Goal: Task Accomplishment & Management: Manage account settings

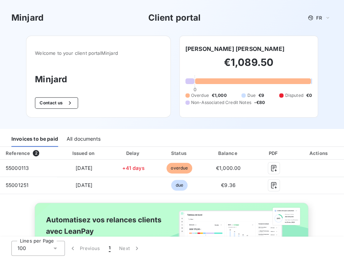
click at [83, 137] on div "All documents" at bounding box center [84, 139] width 34 height 15
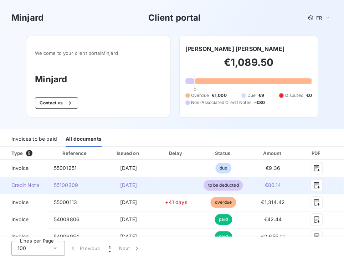
scroll to position [10, 0]
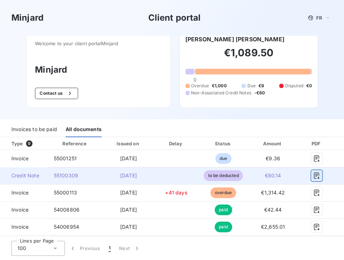
click at [317, 174] on icon "button" at bounding box center [316, 175] width 7 height 7
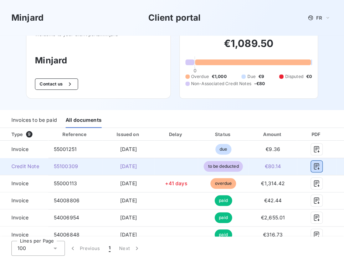
scroll to position [0, 0]
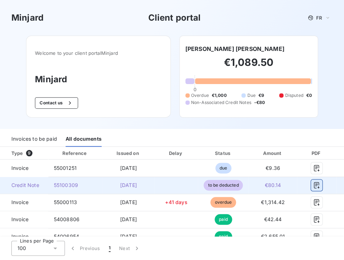
click at [315, 185] on icon "button" at bounding box center [316, 185] width 7 height 7
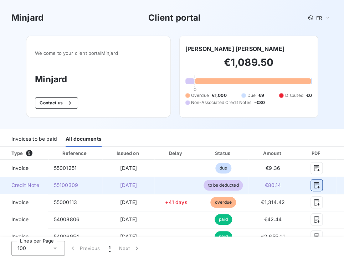
click at [315, 185] on icon "button" at bounding box center [316, 185] width 7 height 7
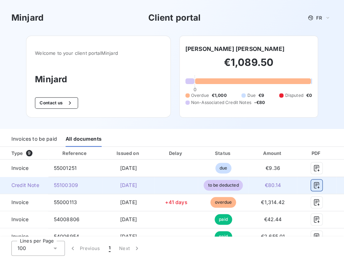
click at [316, 184] on icon "button" at bounding box center [316, 185] width 7 height 7
click at [165, 184] on td at bounding box center [175, 185] width 43 height 17
